Goal: Task Accomplishment & Management: Manage account settings

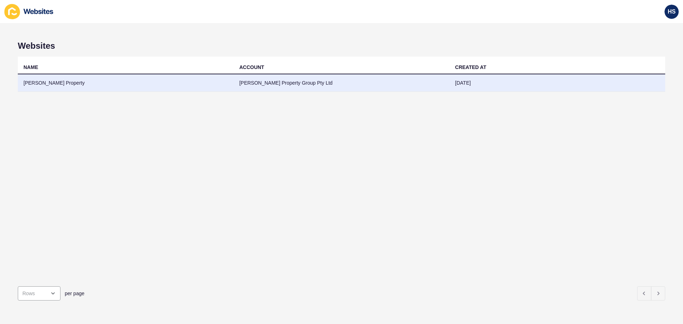
click at [195, 79] on td "[PERSON_NAME] Property" at bounding box center [126, 82] width 216 height 17
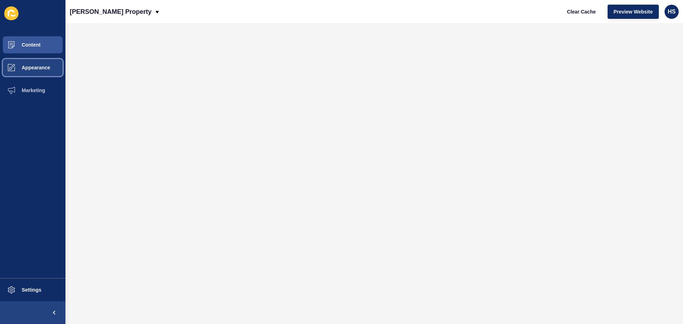
click at [36, 70] on button "Appearance" at bounding box center [32, 67] width 65 height 23
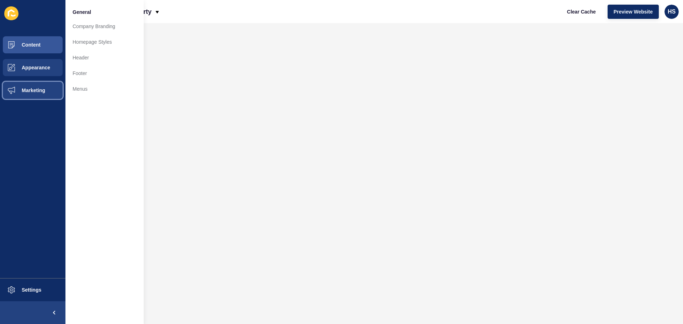
click at [36, 91] on span "Marketing" at bounding box center [22, 91] width 46 height 6
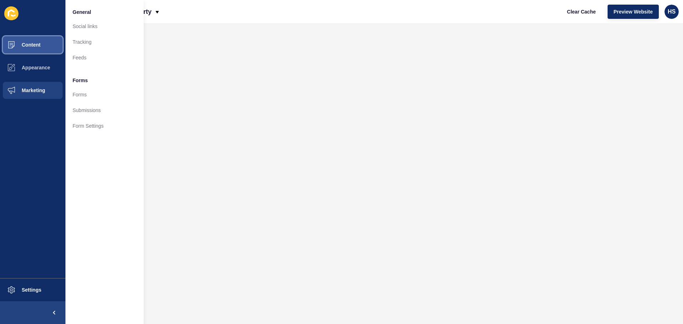
click at [43, 46] on button "Content" at bounding box center [32, 44] width 65 height 23
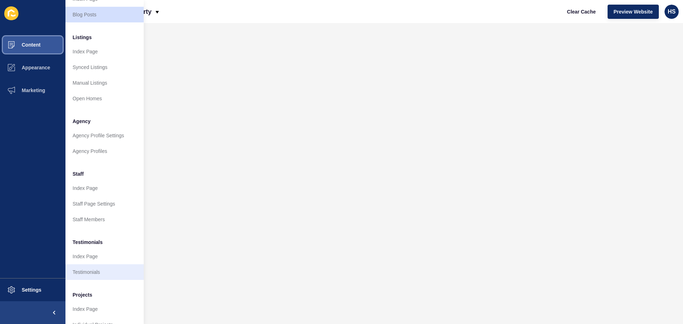
scroll to position [98, 0]
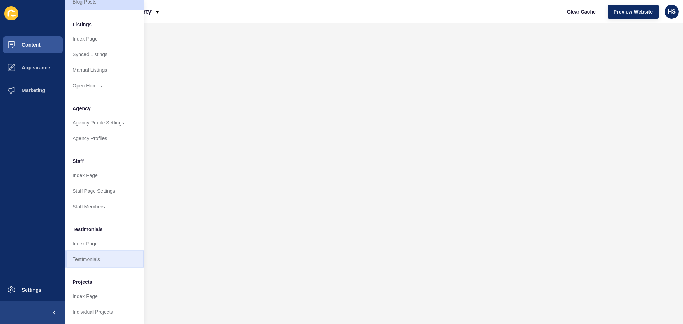
click at [96, 256] on link "Testimonials" at bounding box center [104, 260] width 78 height 16
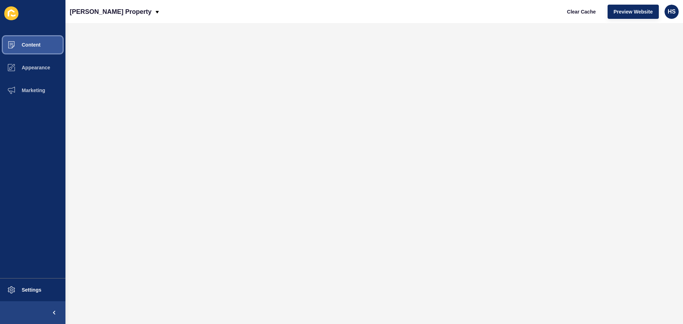
click at [41, 43] on button "Content" at bounding box center [32, 44] width 65 height 23
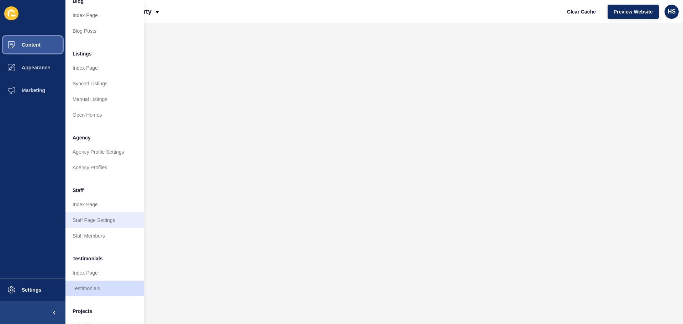
scroll to position [98, 0]
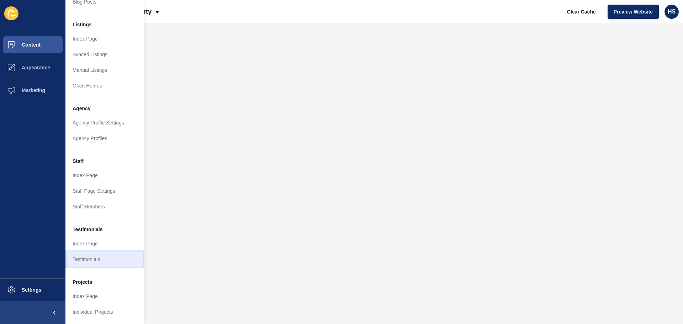
click at [87, 253] on link "Testimonials" at bounding box center [104, 260] width 78 height 16
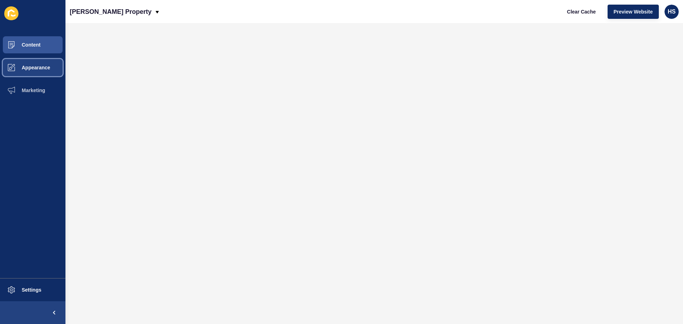
click at [40, 68] on span "Appearance" at bounding box center [24, 68] width 51 height 6
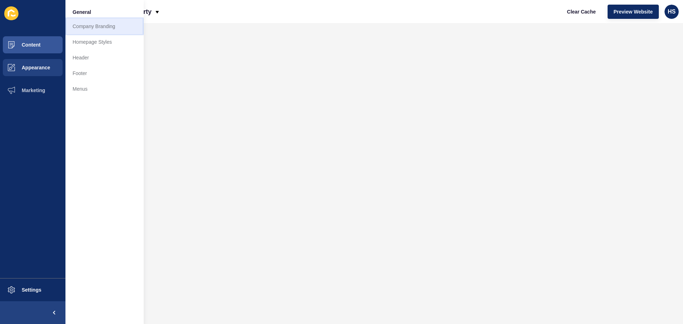
click at [91, 25] on link "Company Branding" at bounding box center [104, 27] width 78 height 16
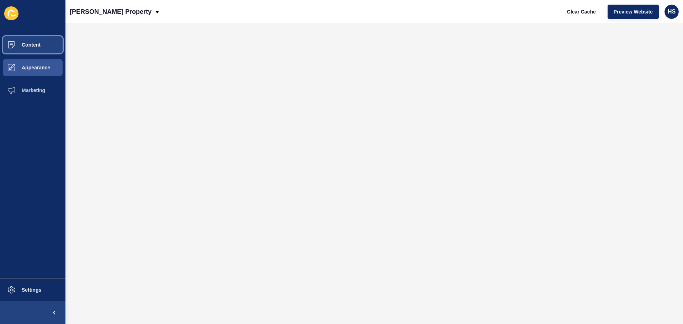
click at [30, 41] on button "Content" at bounding box center [32, 44] width 65 height 23
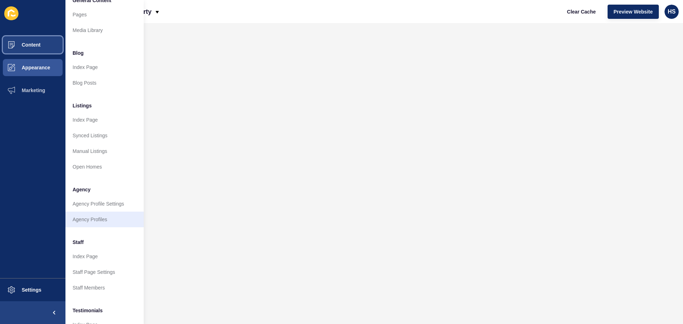
scroll to position [98, 0]
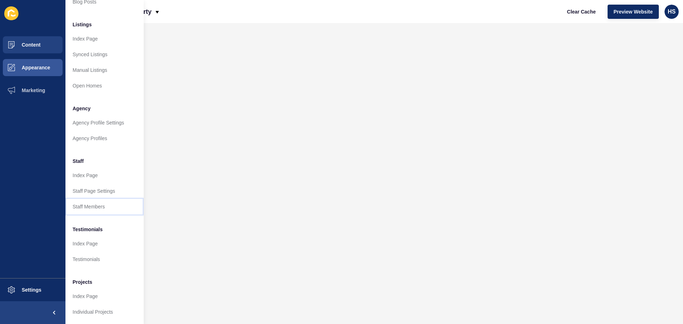
click at [95, 201] on link "Staff Members" at bounding box center [104, 207] width 78 height 16
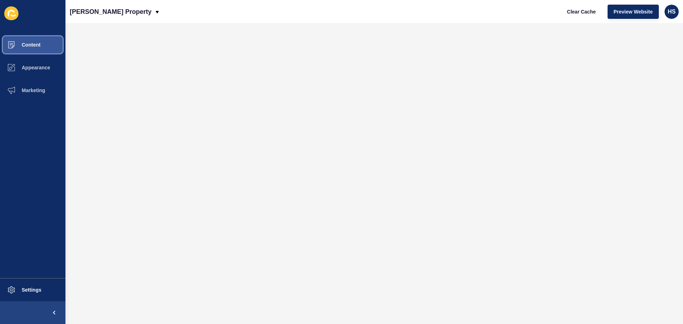
click at [29, 43] on span "Content" at bounding box center [20, 45] width 42 height 6
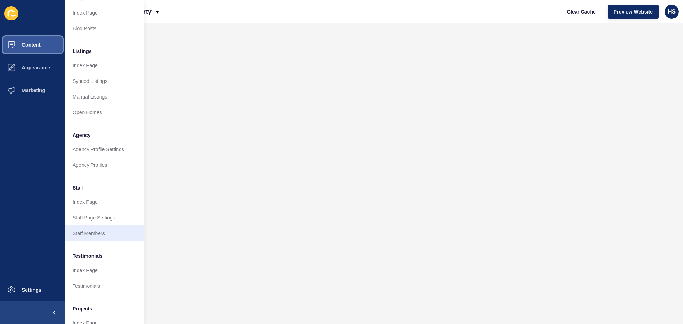
scroll to position [71, 0]
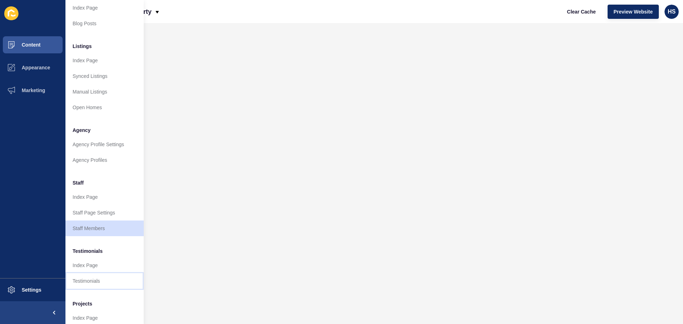
click at [92, 275] on link "Testimonials" at bounding box center [104, 281] width 78 height 16
